Goal: Ask a question

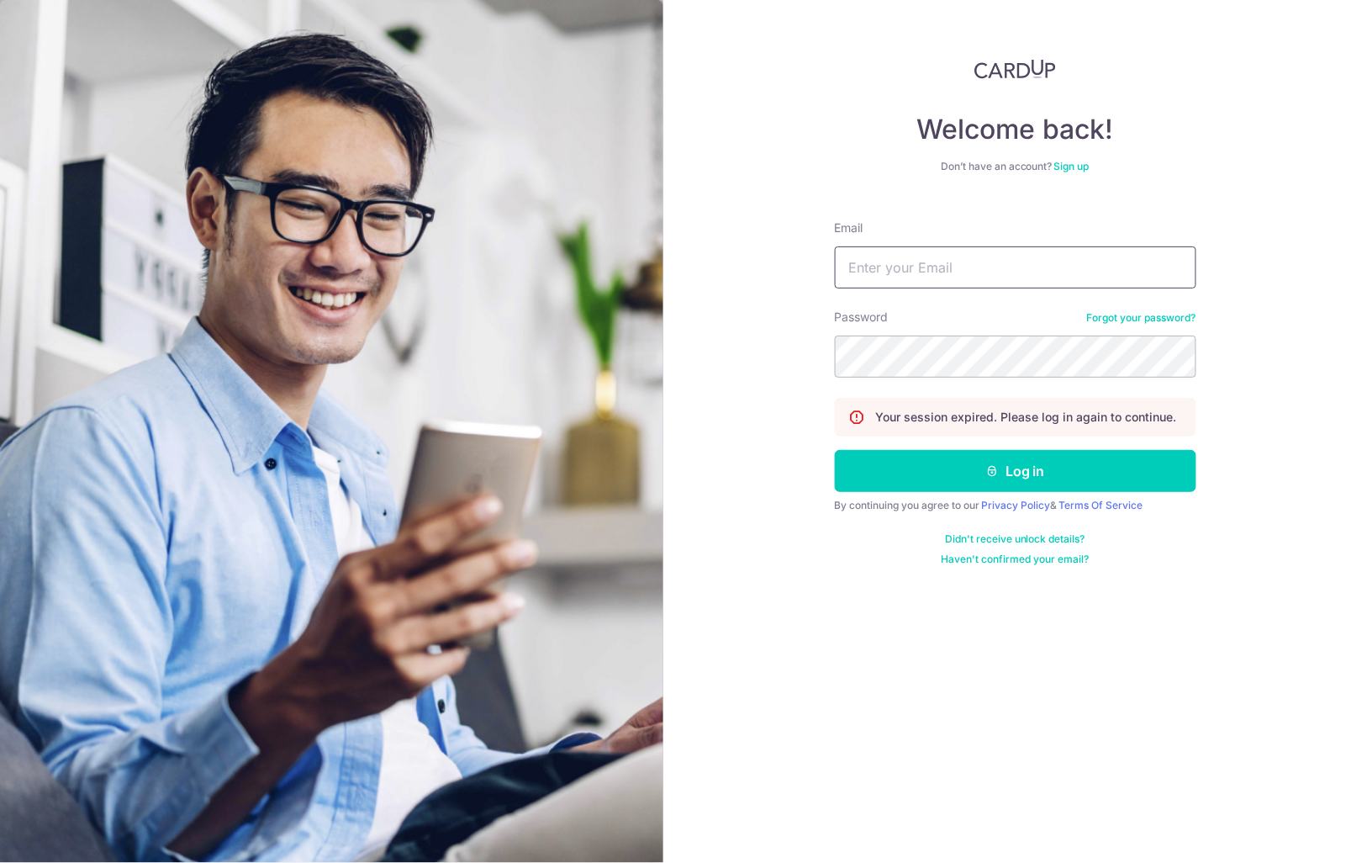
type input "[EMAIL_ADDRESS][DOMAIN_NAME]"
click at [1016, 472] on button "Log in" at bounding box center [1016, 471] width 362 height 42
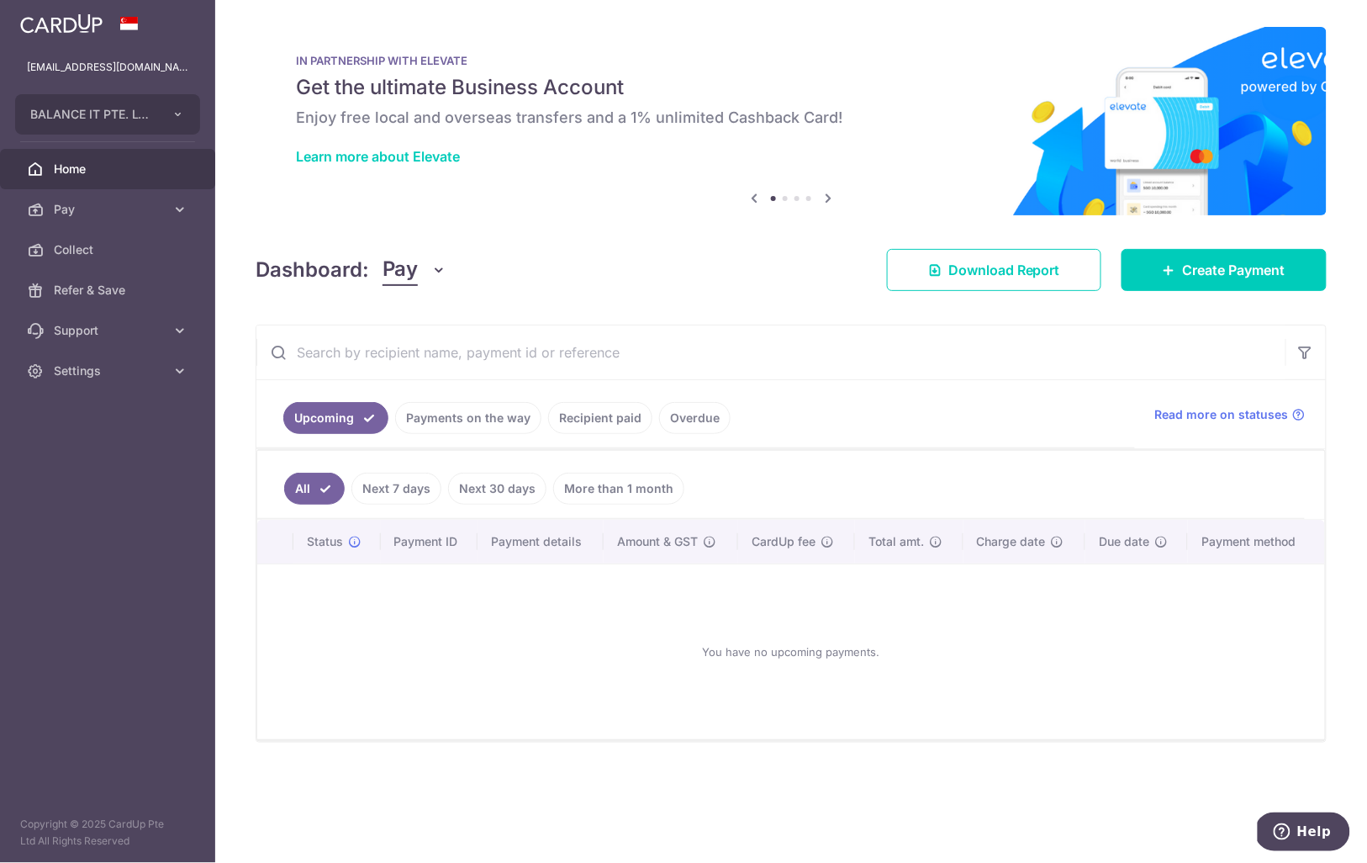
click at [595, 412] on link "Recipient paid" at bounding box center [600, 418] width 104 height 32
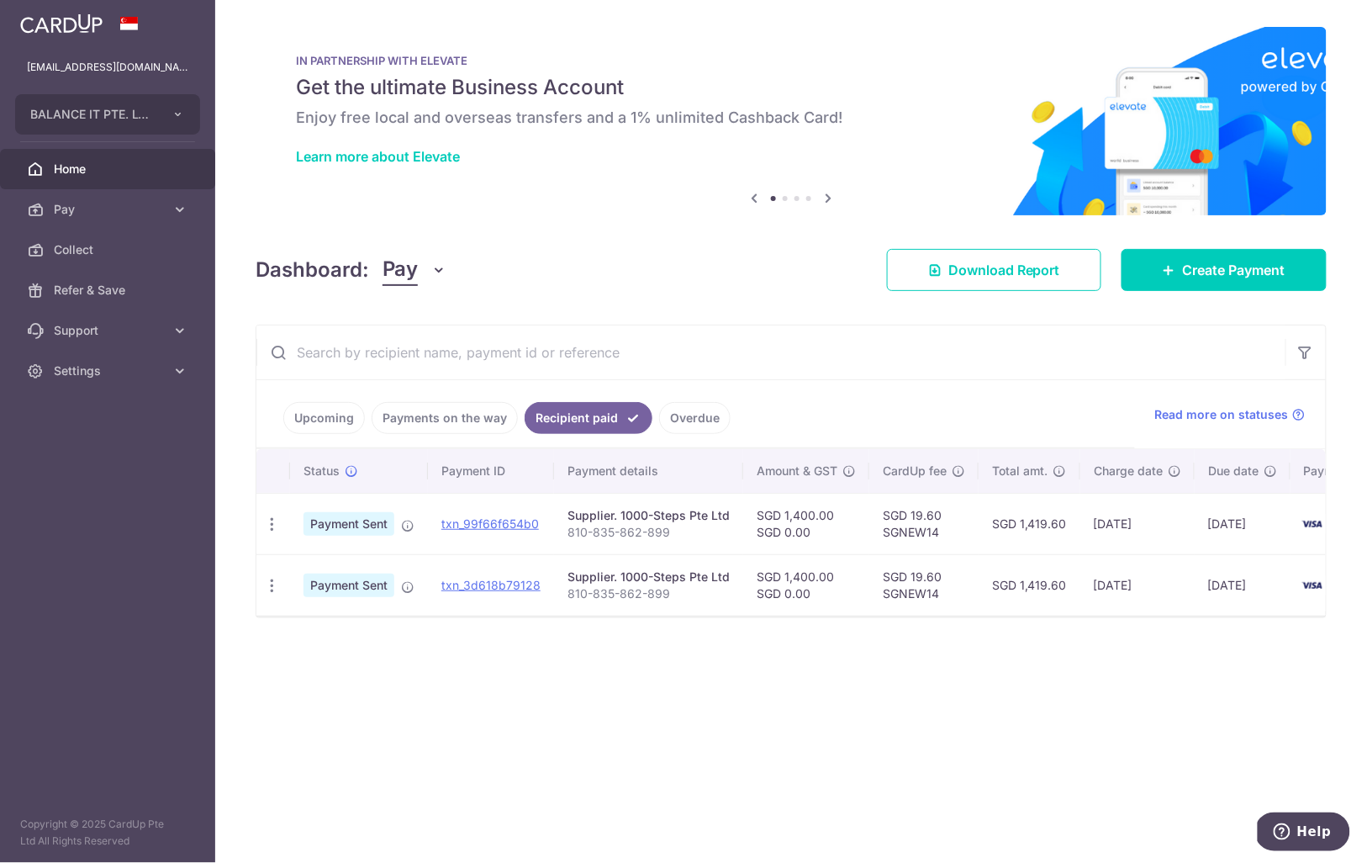
click at [1333, 835] on button "Help" at bounding box center [1302, 830] width 95 height 39
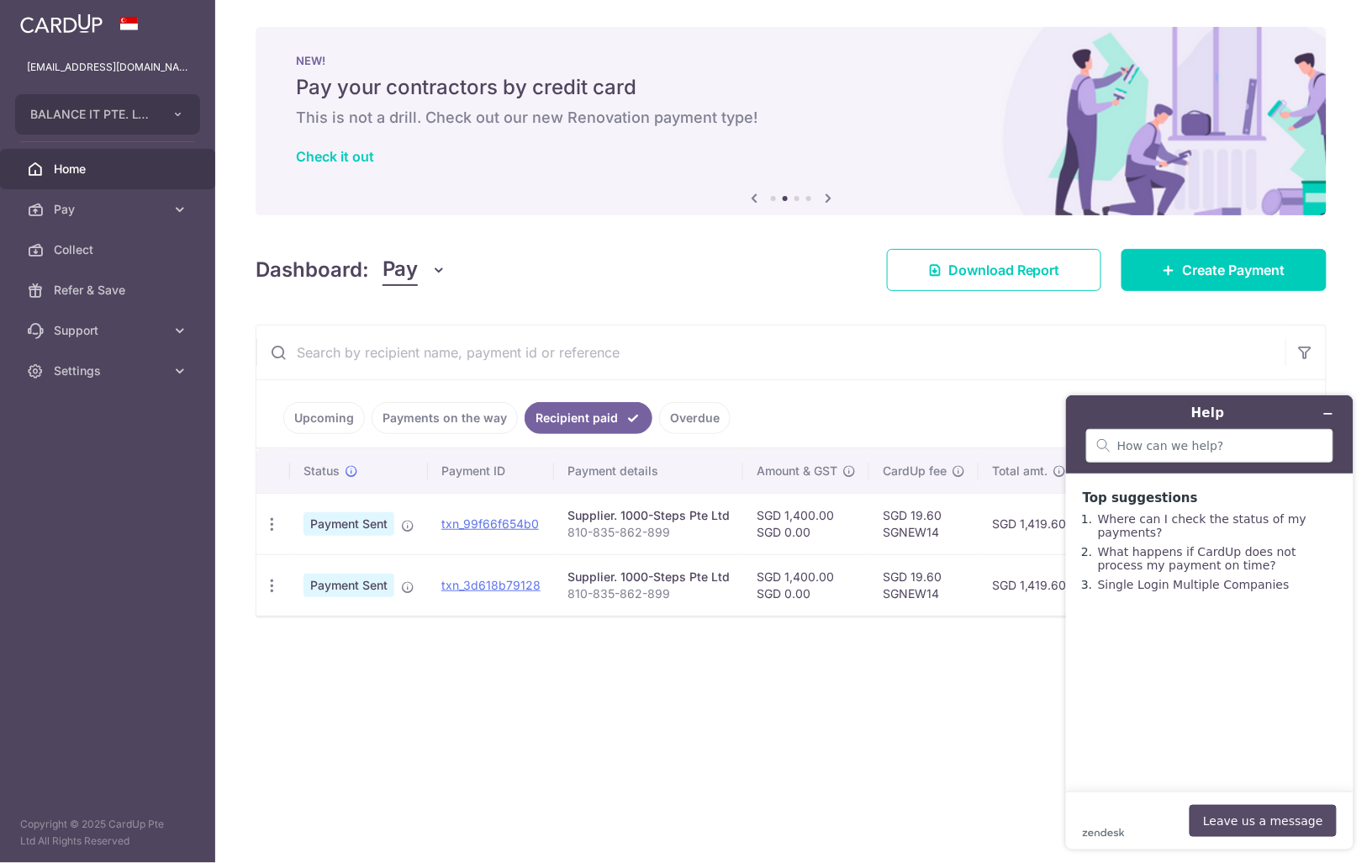
click at [1222, 818] on button "Leave us a message" at bounding box center [1262, 820] width 147 height 32
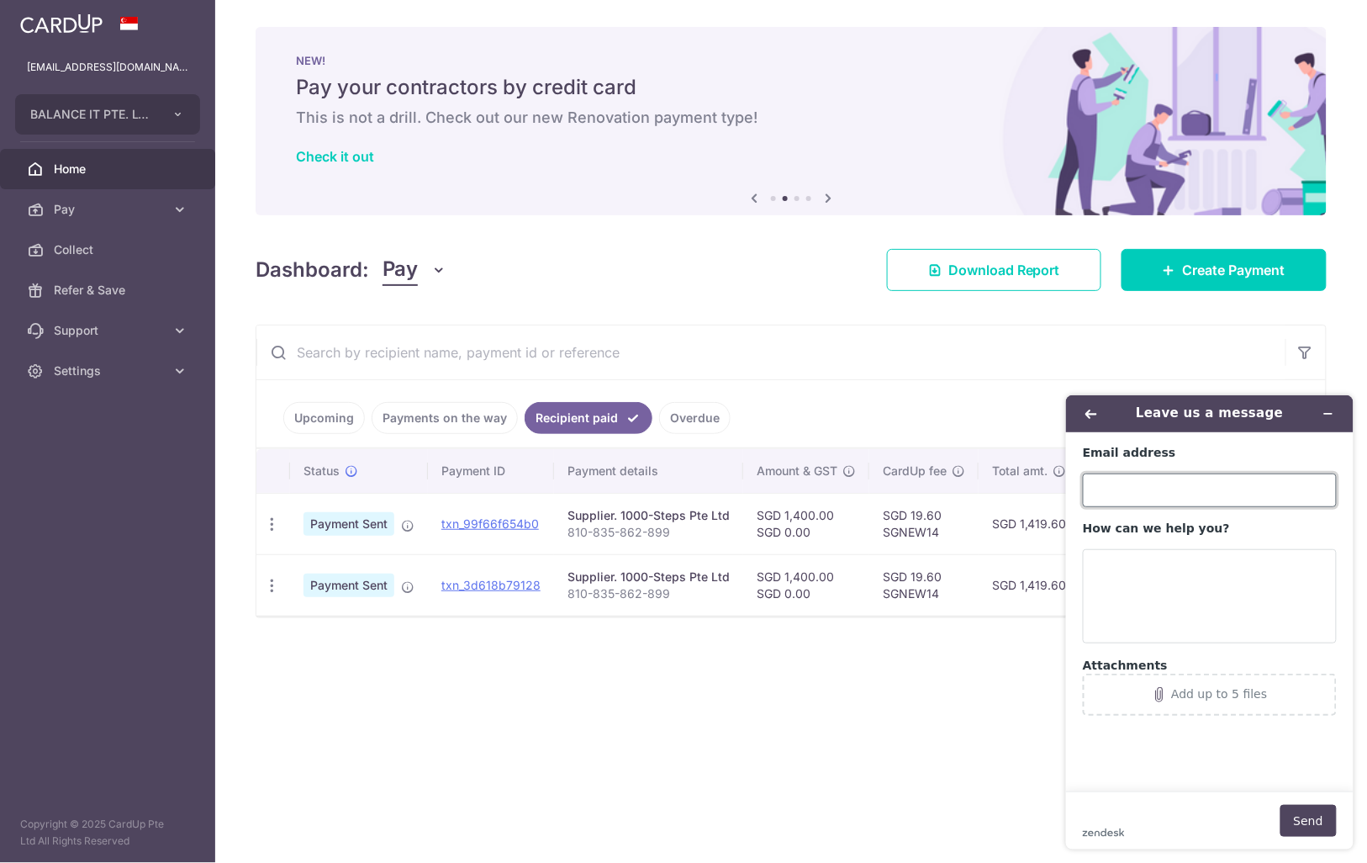
click at [1123, 492] on input "Email address" at bounding box center [1209, 490] width 254 height 34
type input "c"
type input "[EMAIL_ADDRESS][DOMAIN_NAME]"
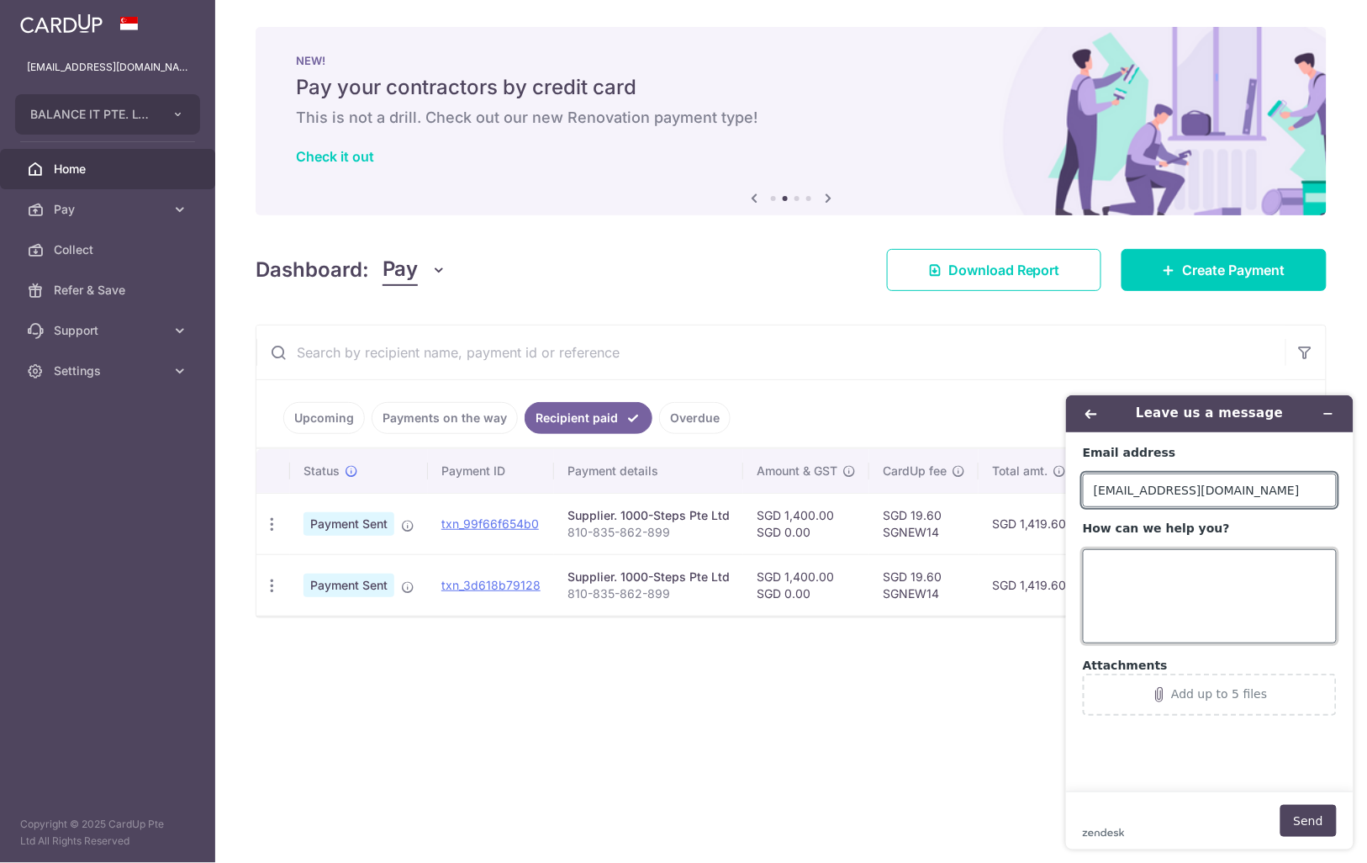
click at [1147, 571] on textarea "How can we help you?" at bounding box center [1209, 595] width 254 height 94
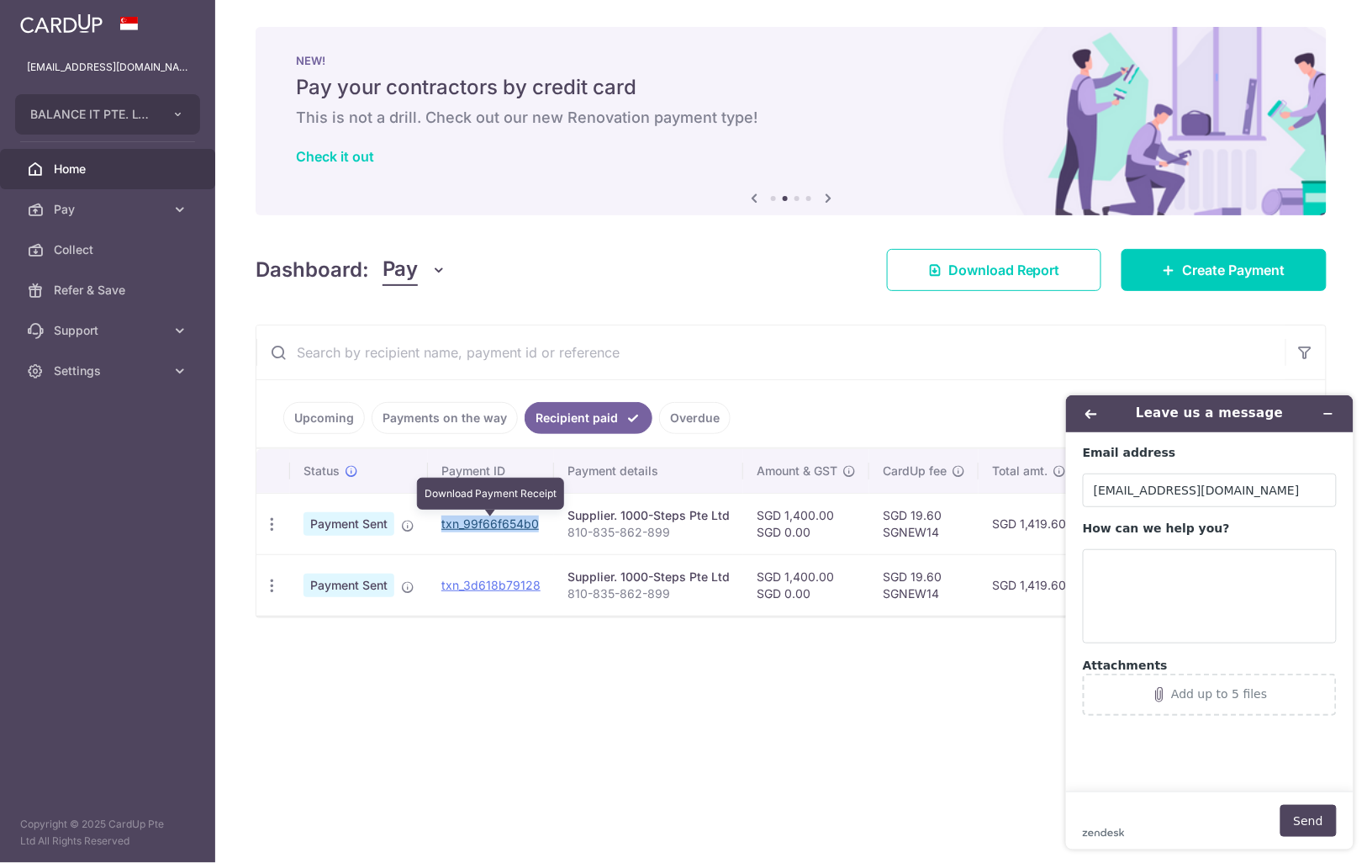
drag, startPoint x: 547, startPoint y: 525, endPoint x: 441, endPoint y: 529, distance: 105.2
click at [441, 529] on td "txn_99f66f654b0 Download Payment Receipt" at bounding box center [491, 523] width 126 height 61
copy link "txn_99f66f654b0"
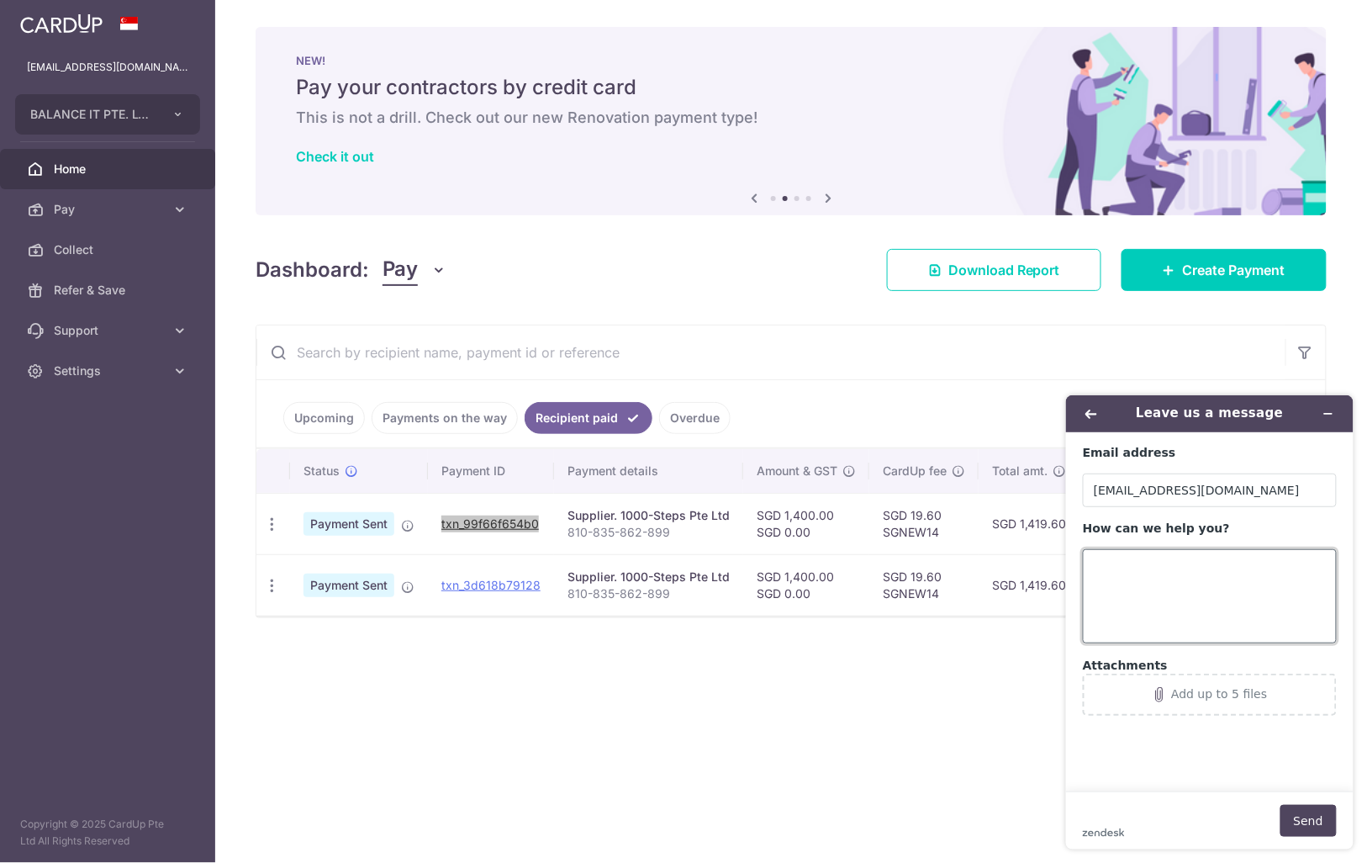
click at [1176, 578] on textarea "How can we help you?" at bounding box center [1209, 595] width 254 height 94
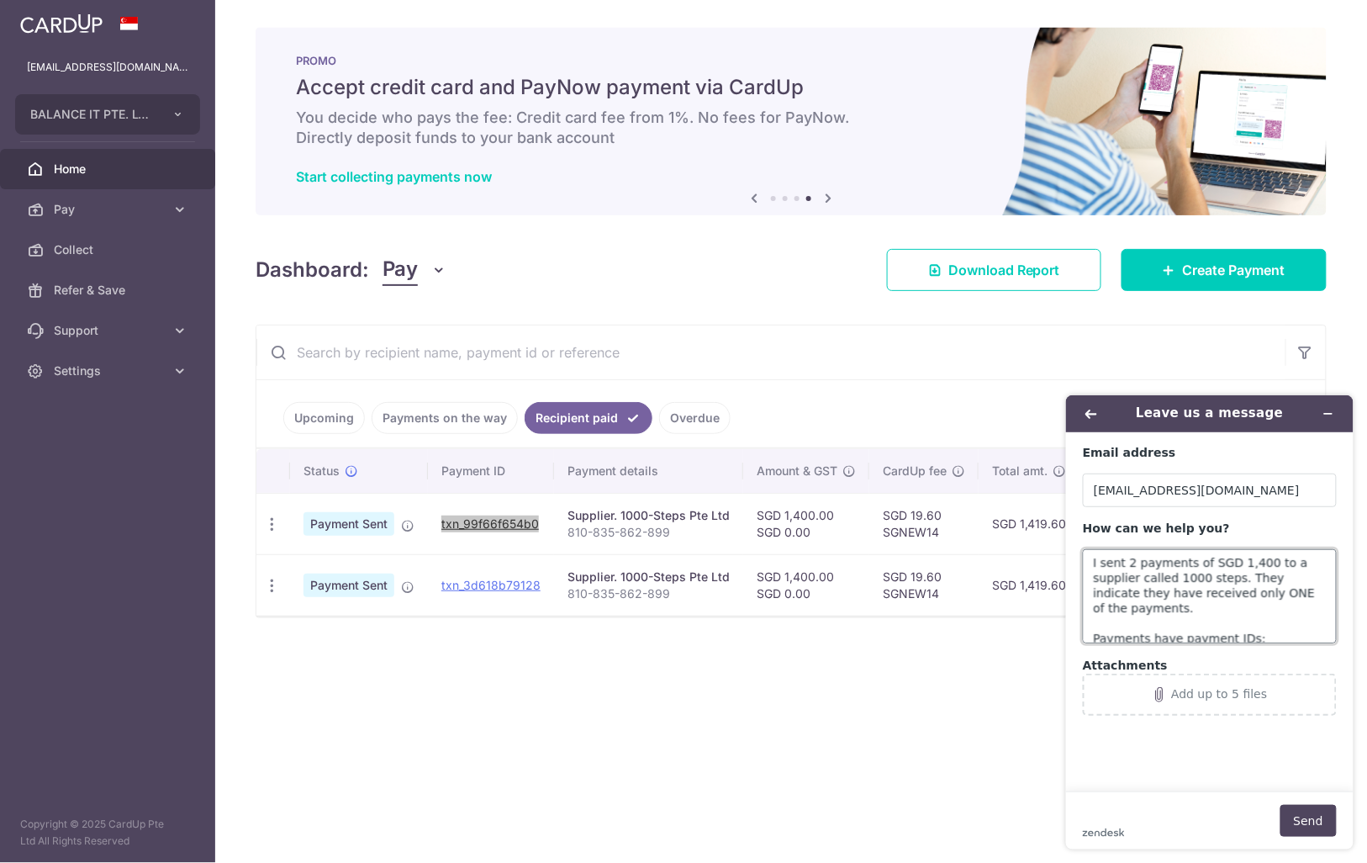
scroll to position [18, 0]
paste textarea "txn_99f66f654b0"
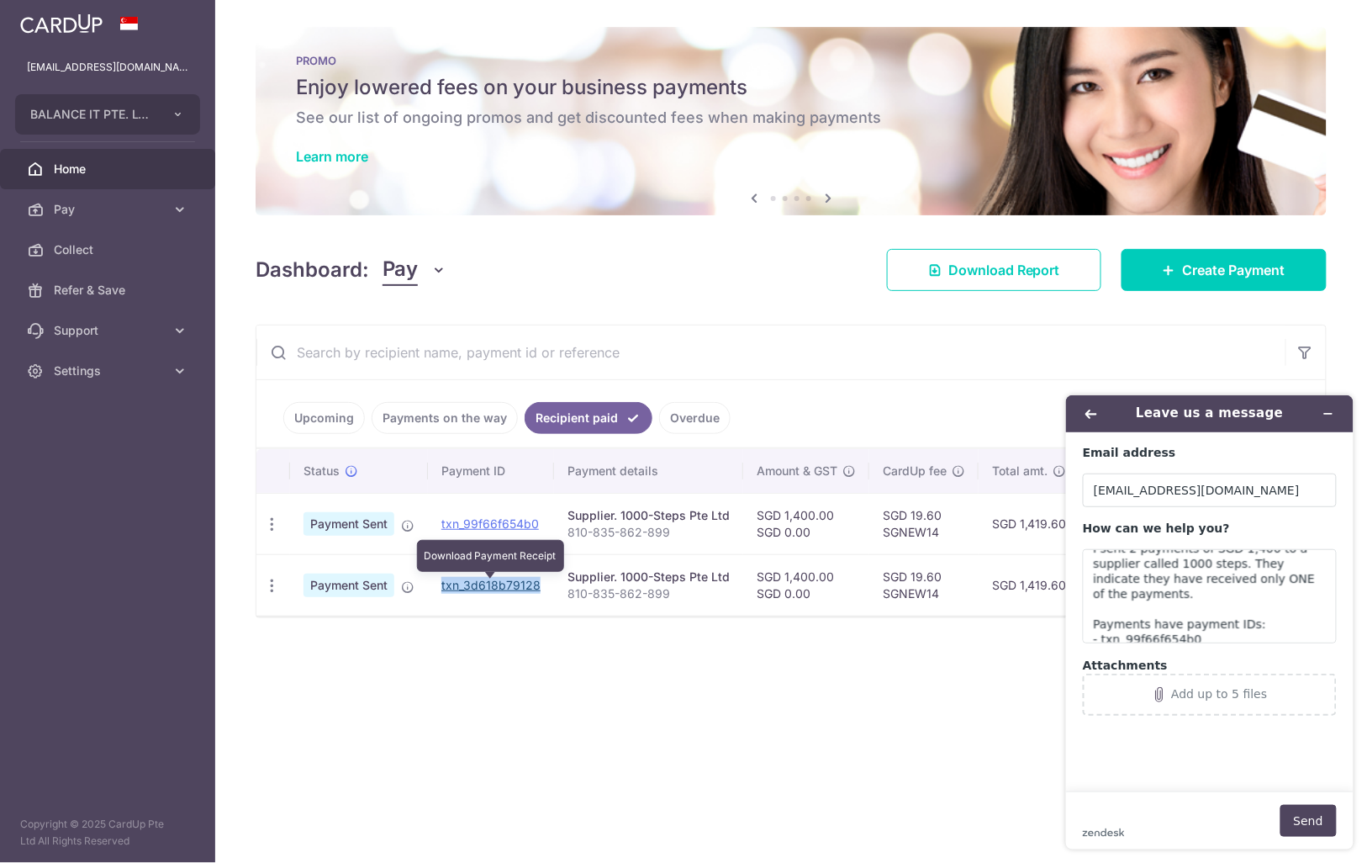
drag, startPoint x: 546, startPoint y: 583, endPoint x: 441, endPoint y: 583, distance: 104.3
click at [441, 583] on td "txn_3d618b79128 Download Payment Receipt" at bounding box center [491, 584] width 126 height 61
copy link "txn_3d618b79128"
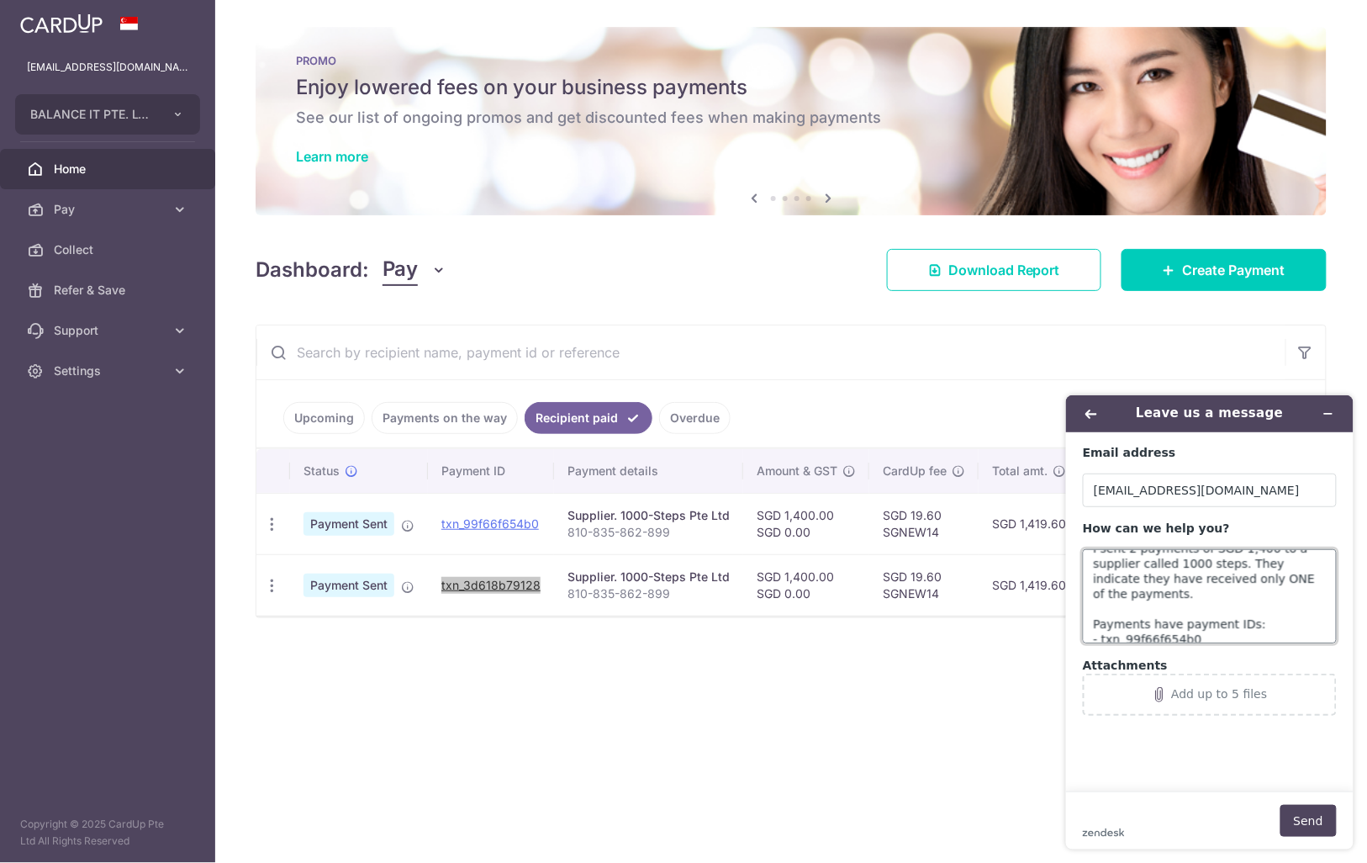
click at [1228, 636] on textarea "I sent 2 payments of SGD 1,400 to a supplier called 1000 steps. They indicate t…" at bounding box center [1209, 595] width 254 height 94
paste textarea "txn_3d618b79128"
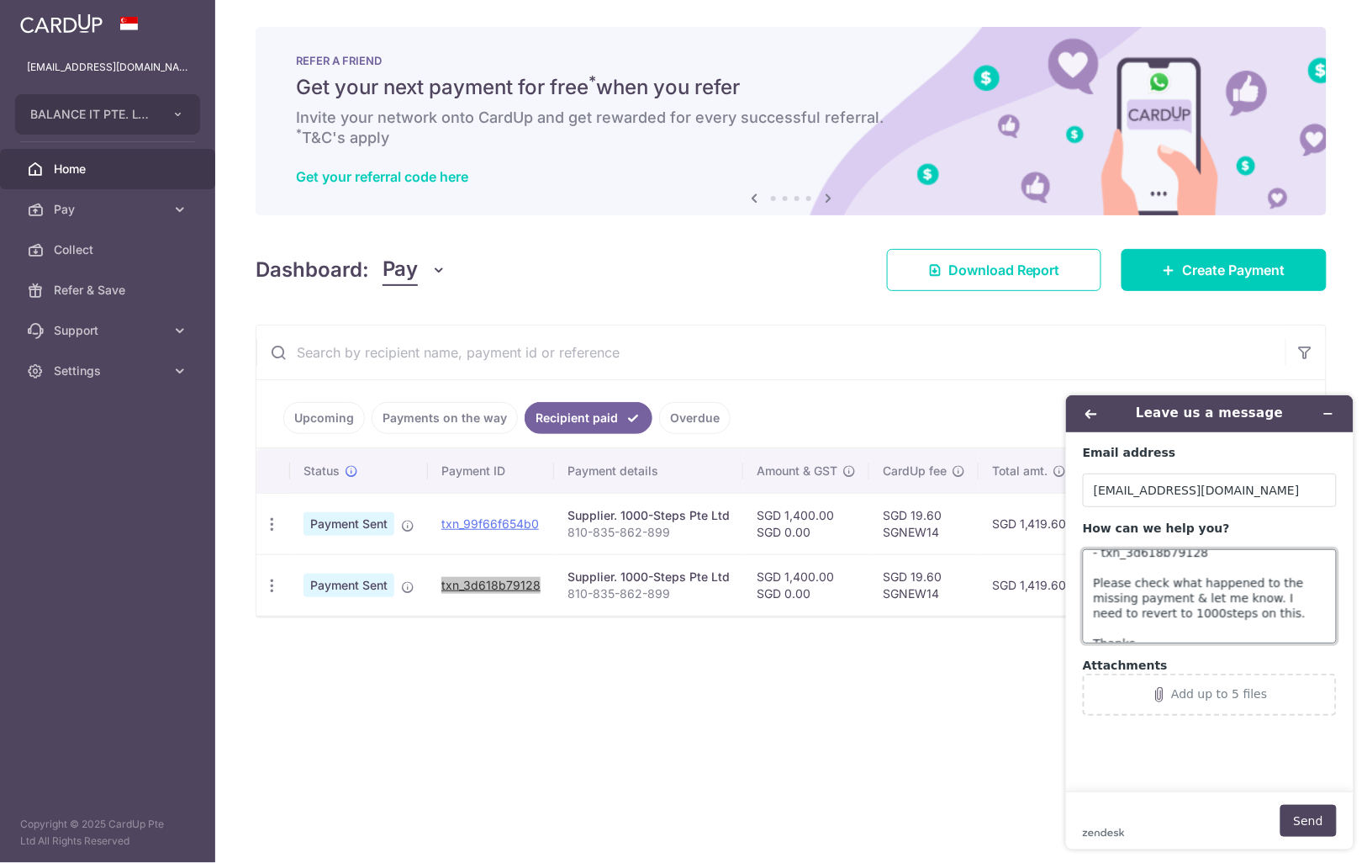
scroll to position [135, 0]
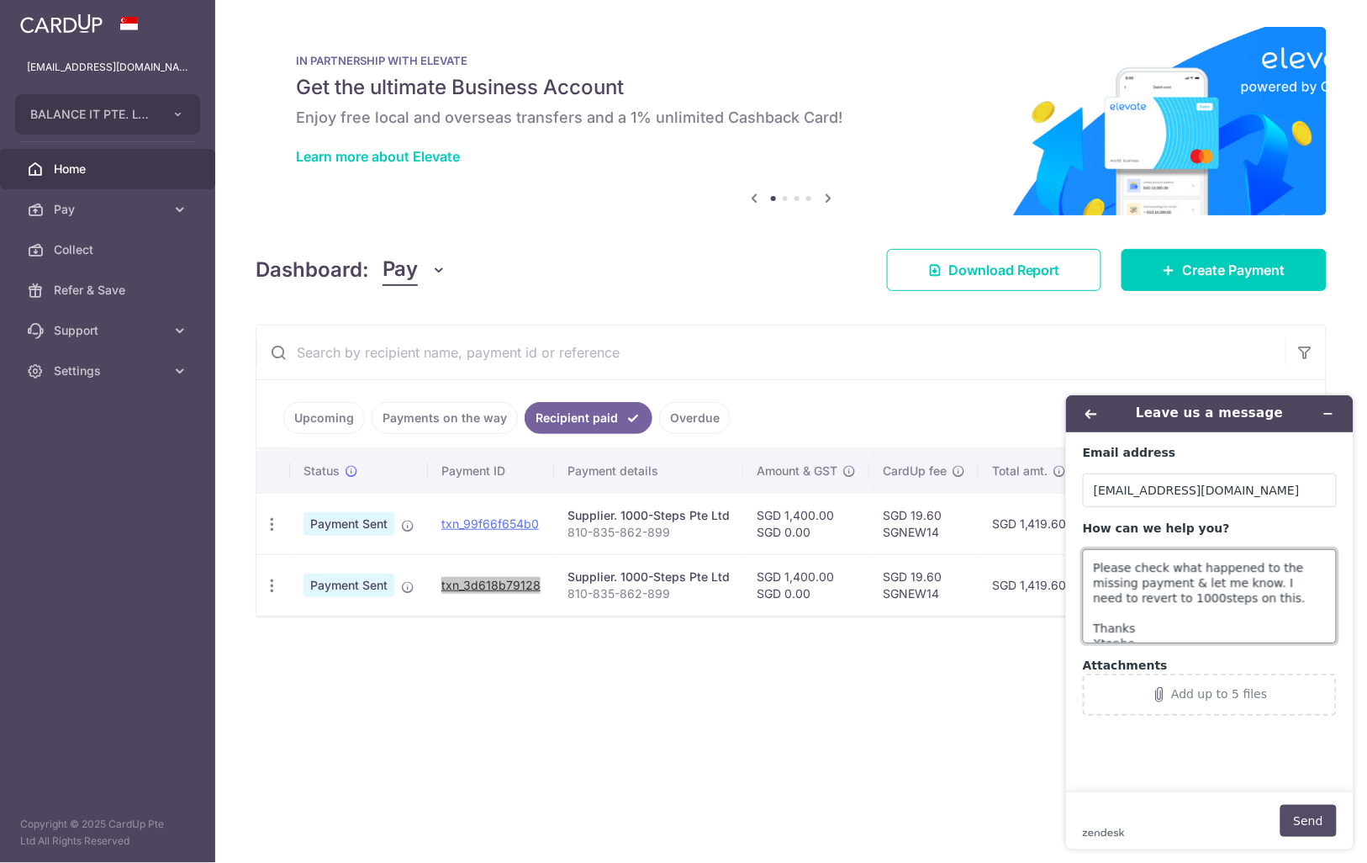
type textarea "I sent 2 payments of SGD 1,400 to a supplier called 1000 steps. They indicate t…"
click at [1308, 830] on button "Send" at bounding box center [1308, 820] width 56 height 32
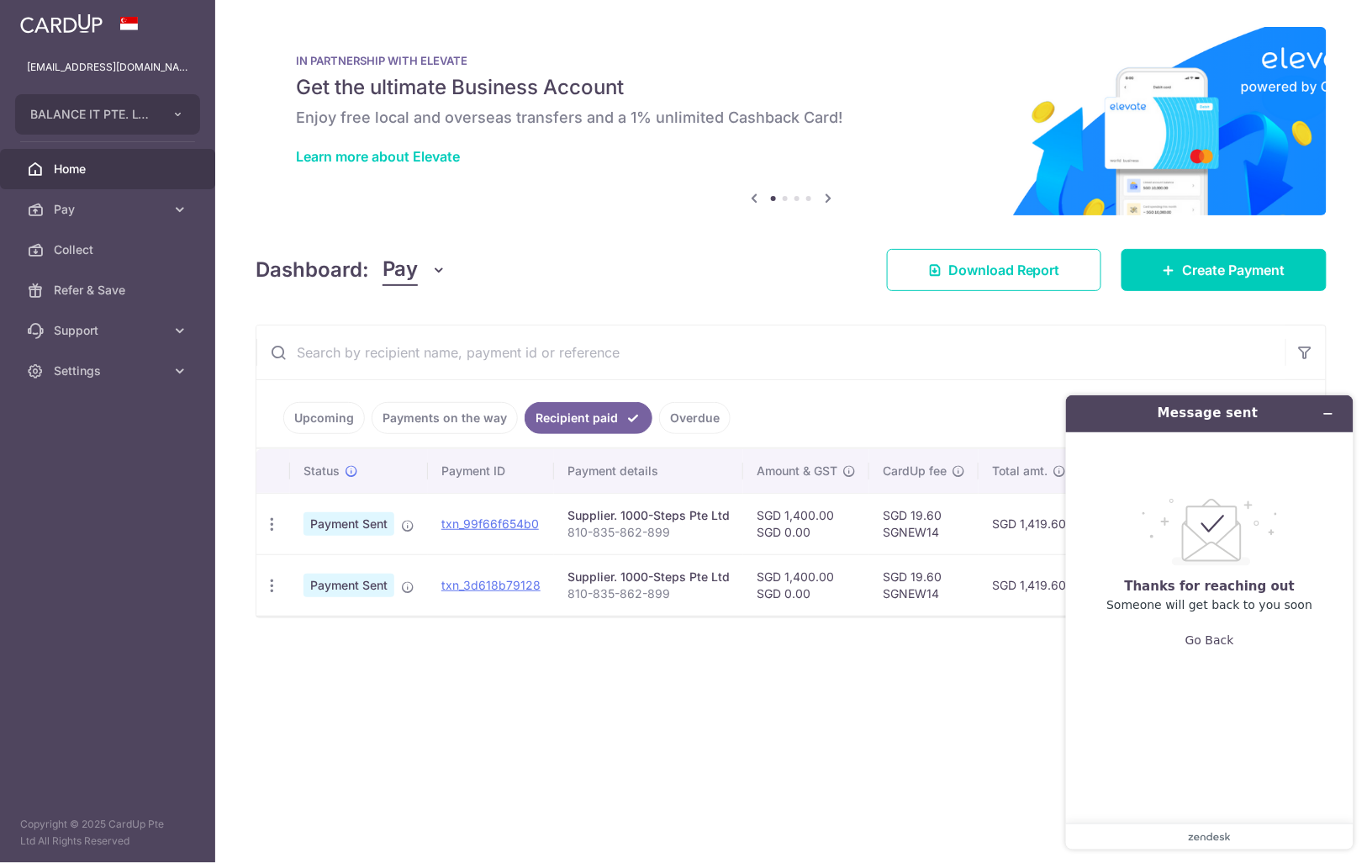
click at [516, 732] on div "× Pause Schedule Pause all future payments in this series Pause just this one p…" at bounding box center [791, 431] width 1152 height 863
